Goal: Task Accomplishment & Management: Manage account settings

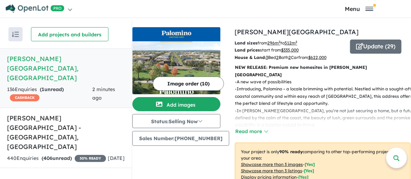
scroll to position [285, 0]
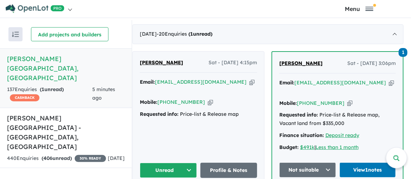
scroll to position [282, 0]
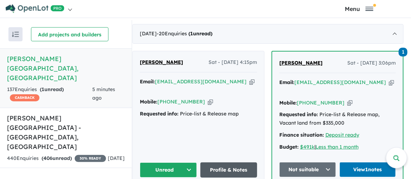
click at [226, 162] on link "Profile & Notes" at bounding box center [228, 169] width 57 height 15
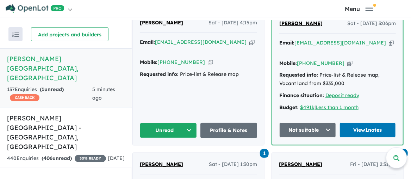
scroll to position [352, 0]
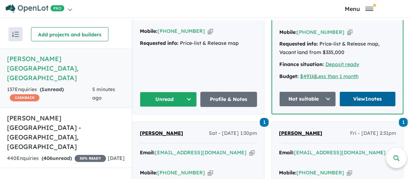
click at [365, 91] on link "View 1 notes" at bounding box center [368, 98] width 57 height 15
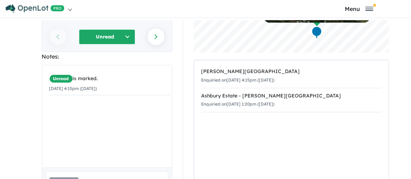
scroll to position [106, 0]
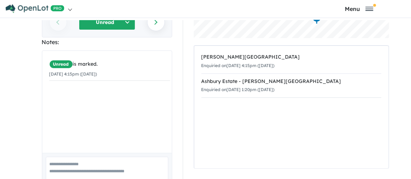
click at [53, 156] on textarea at bounding box center [107, 170] width 123 height 29
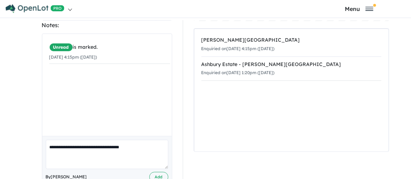
scroll to position [132, 0]
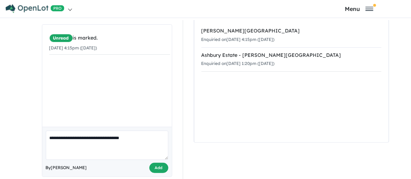
type textarea "**********"
click at [156, 162] on button "Add" at bounding box center [158, 167] width 19 height 10
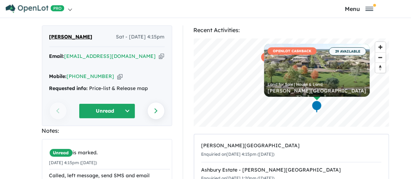
scroll to position [0, 0]
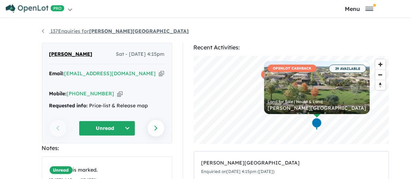
click at [42, 32] on link "137 Enquiries for [PERSON_NAME][GEOGRAPHIC_DATA]" at bounding box center [115, 31] width 147 height 6
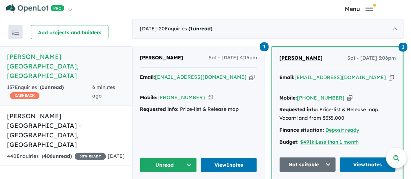
scroll to position [285, 0]
click at [329, 157] on button "Not suitable" at bounding box center [307, 164] width 57 height 15
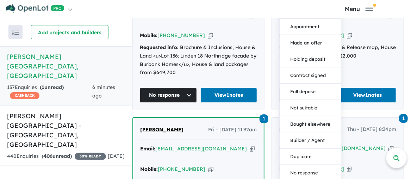
scroll to position [496, 0]
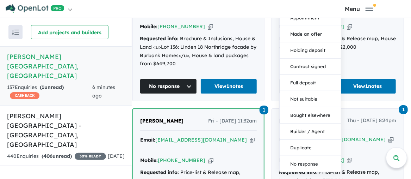
click at [375, 43] on div "1 Clare Broad Fri - 22/08/2025, 2:31pm Email: clarelbudd@gmail.com Copied! Mobi…" at bounding box center [337, 38] width 131 height 125
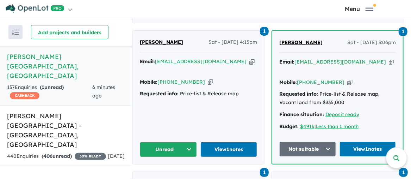
scroll to position [285, 0]
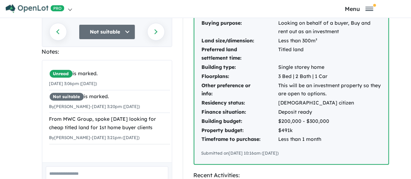
scroll to position [139, 0]
